Goal: Task Accomplishment & Management: Manage account settings

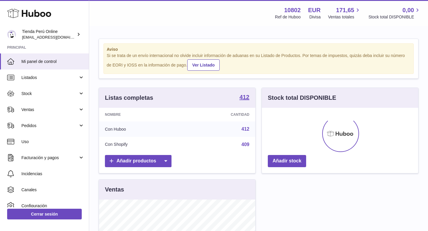
scroll to position [93, 156]
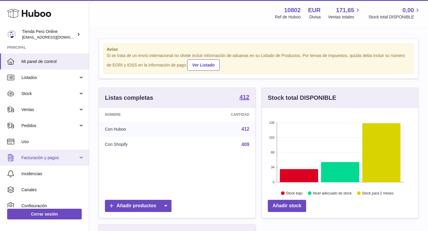
click at [49, 155] on span "Facturación y pagos" at bounding box center [49, 158] width 57 height 6
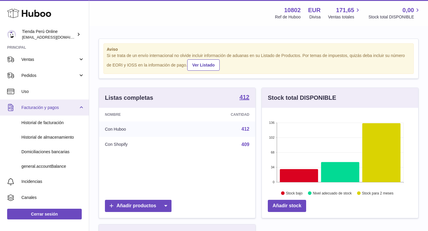
scroll to position [58, 0]
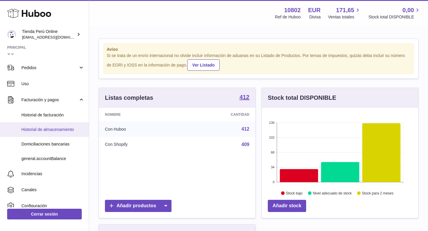
click at [60, 131] on span "Historial de almacenamiento" at bounding box center [52, 130] width 63 height 6
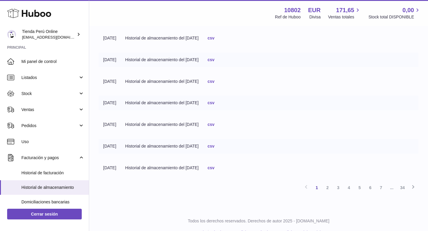
scroll to position [170, 0]
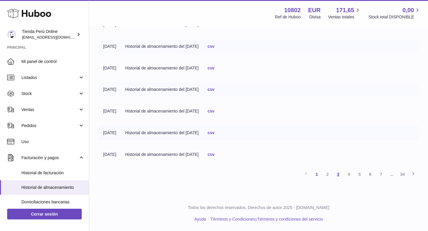
click at [337, 175] on link "3" at bounding box center [338, 174] width 11 height 11
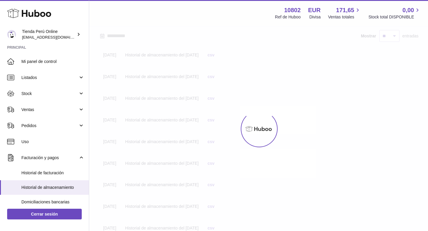
scroll to position [27, 0]
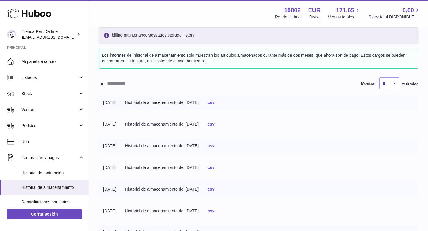
click at [214, 126] on link "csv" at bounding box center [211, 124] width 7 height 5
